Goal: Check status: Check status

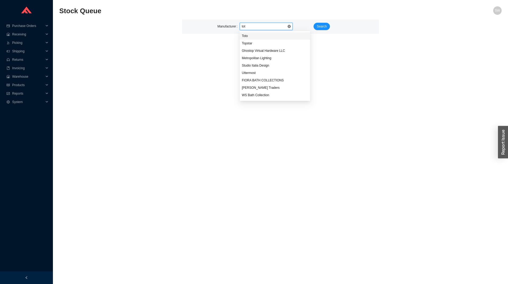
type input "toto"
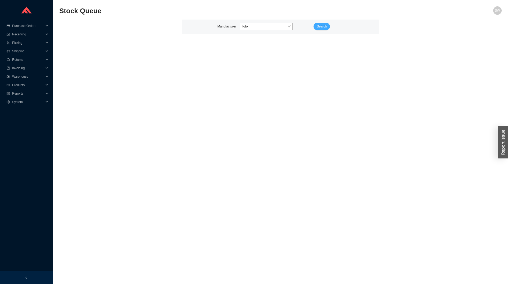
click at [324, 26] on span "Search" at bounding box center [322, 26] width 10 height 5
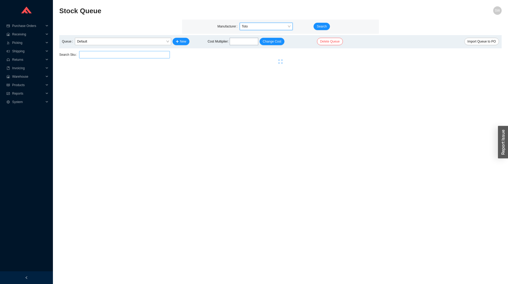
click at [143, 55] on input "search" at bounding box center [124, 54] width 86 height 7
paste input "Quote # 932663"
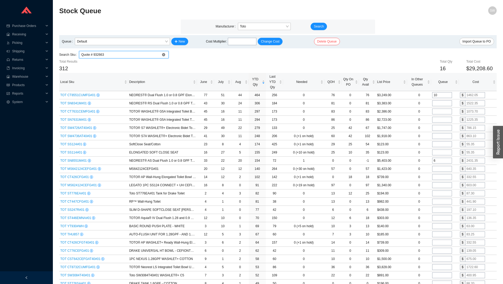
click at [143, 55] on input "Quote # 932663" at bounding box center [123, 54] width 85 height 7
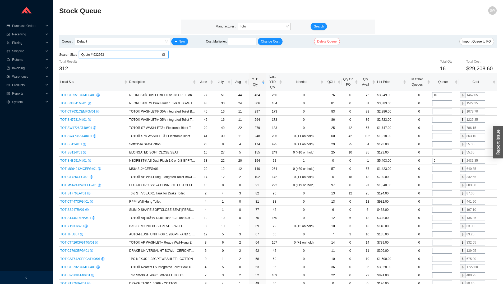
click at [143, 55] on input "Quote # 932663" at bounding box center [123, 54] width 85 height 7
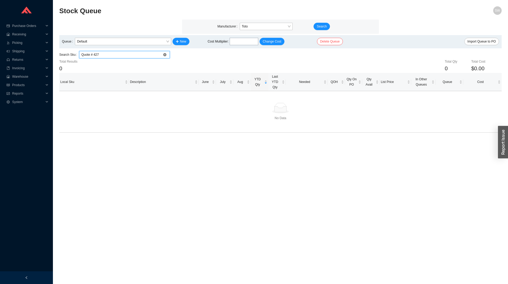
click at [142, 55] on input "Quote # 427" at bounding box center [124, 54] width 86 height 7
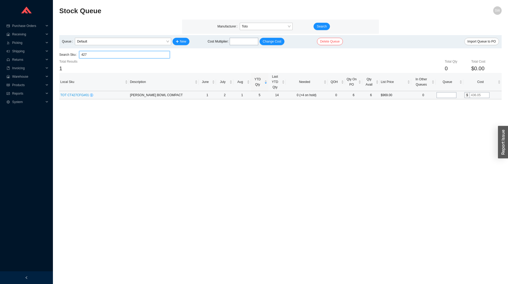
type input "427"
click at [79, 94] on span "TOT CT427CFG#01" at bounding box center [75, 95] width 30 height 4
